Goal: Navigation & Orientation: Find specific page/section

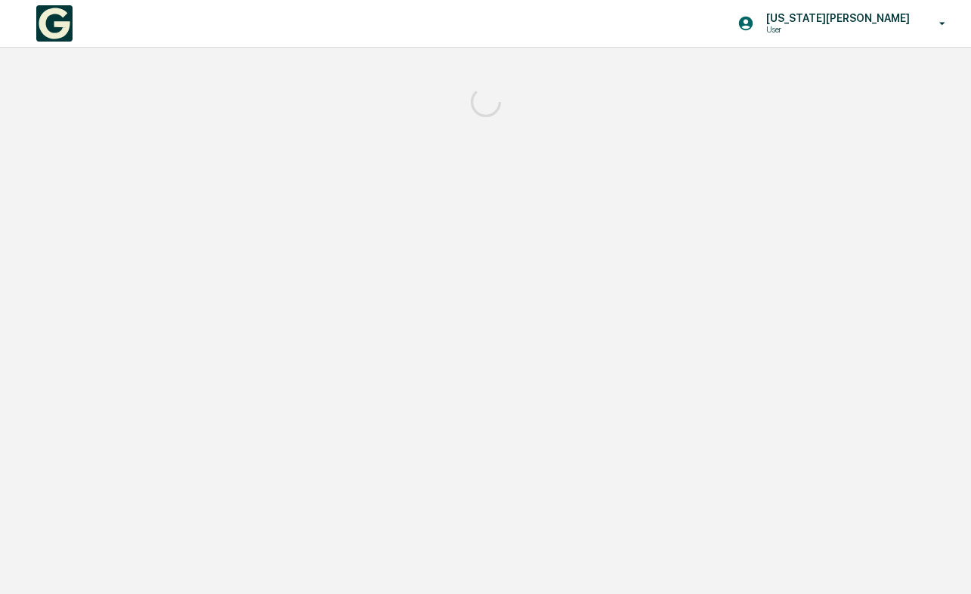
click at [874, 2] on div "[US_STATE][PERSON_NAME] User" at bounding box center [846, 23] width 249 height 47
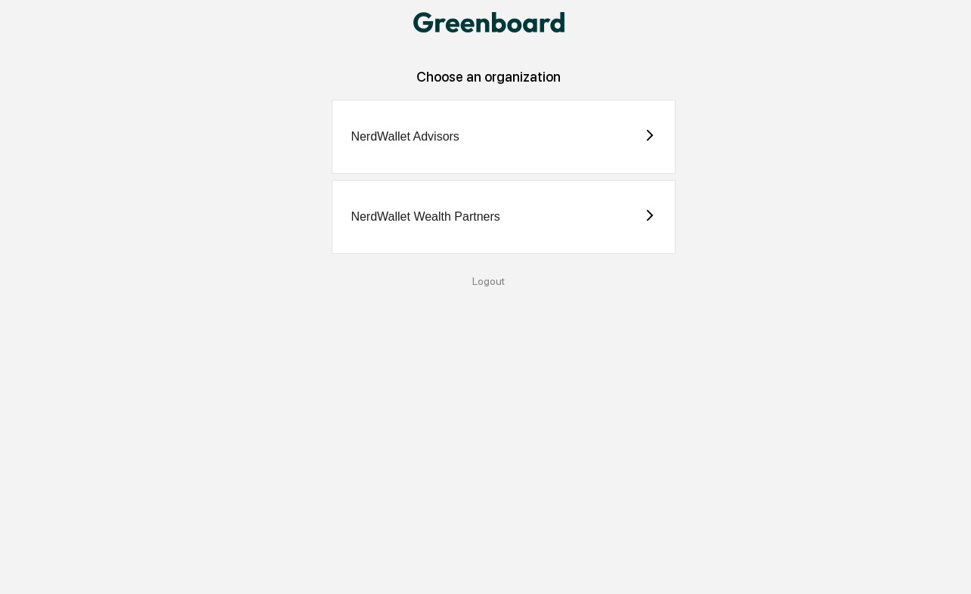
click at [420, 218] on div "NerdWallet Wealth Partners" at bounding box center [425, 217] width 149 height 14
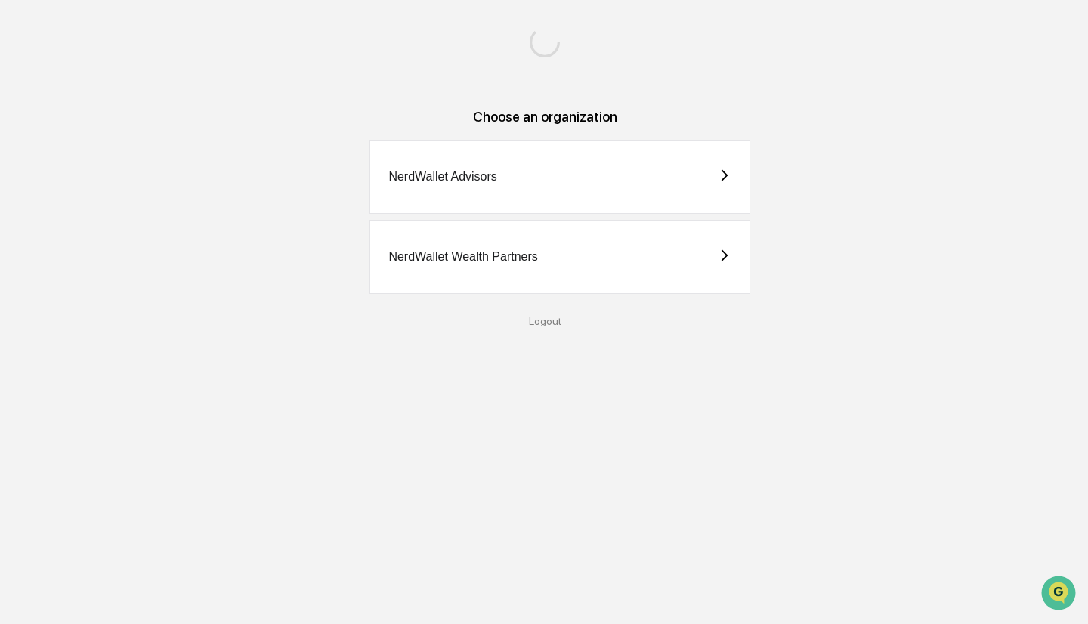
click at [552, 251] on div "NerdWallet Wealth Partners" at bounding box center [559, 257] width 381 height 74
